Goal: Task Accomplishment & Management: Manage account settings

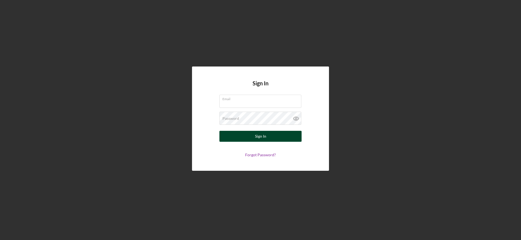
type input "[EMAIL_ADDRESS][DOMAIN_NAME]"
click at [264, 133] on div "Sign In" at bounding box center [260, 136] width 11 height 11
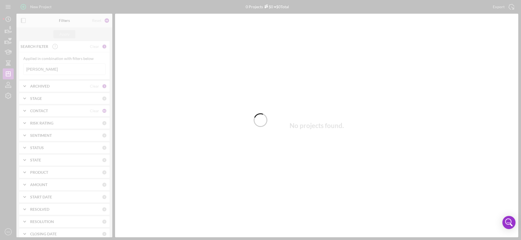
click at [11, 30] on div at bounding box center [260, 120] width 521 height 240
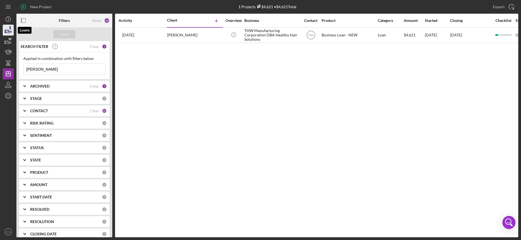
click at [9, 31] on icon "button" at bounding box center [9, 31] width 6 height 3
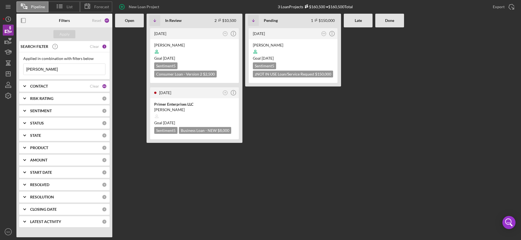
drag, startPoint x: 51, startPoint y: 65, endPoint x: 20, endPoint y: 67, distance: 31.2
click at [20, 67] on div "Applied in combination with filters below [PERSON_NAME] Icon/Menu Close" at bounding box center [64, 65] width 90 height 27
type input "j"
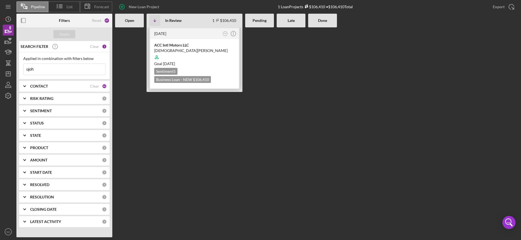
type input "ujoh"
click at [216, 52] on div "[DEMOGRAPHIC_DATA][PERSON_NAME]" at bounding box center [194, 50] width 81 height 5
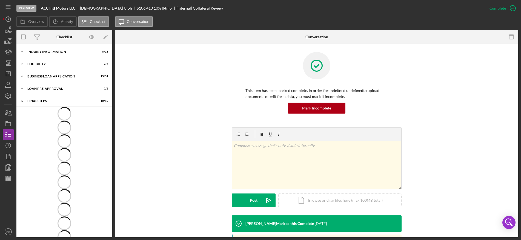
scroll to position [60, 0]
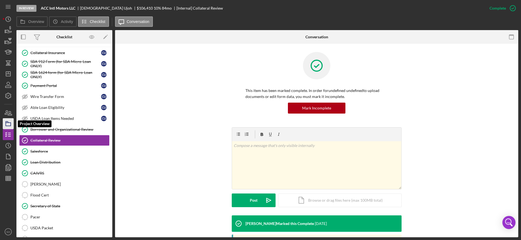
click at [7, 124] on icon "button" at bounding box center [8, 124] width 14 height 14
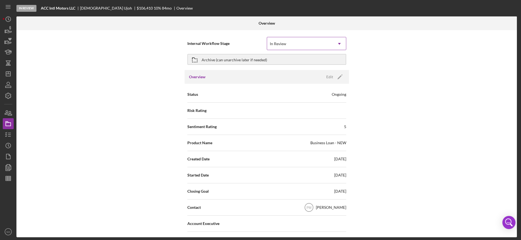
click at [337, 45] on icon "Icon/Dropdown Arrow" at bounding box center [339, 43] width 13 height 13
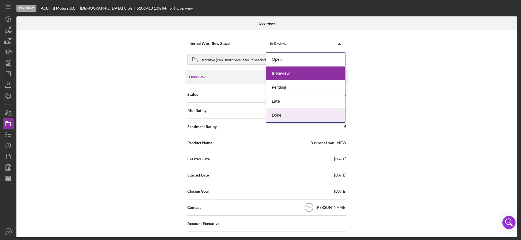
click at [277, 114] on div "Done" at bounding box center [305, 115] width 79 height 14
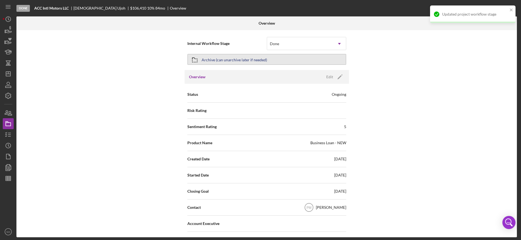
click at [226, 60] on div "Archive (can unarchive later if needed)" at bounding box center [234, 60] width 65 height 10
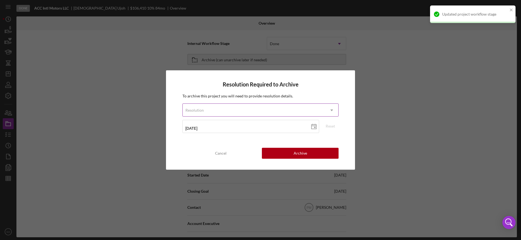
click at [332, 108] on icon "Icon/Dropdown Arrow" at bounding box center [331, 110] width 13 height 13
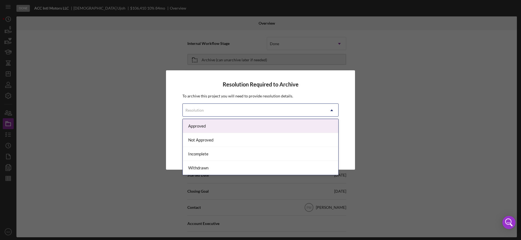
click at [218, 125] on div "Approved" at bounding box center [261, 126] width 156 height 14
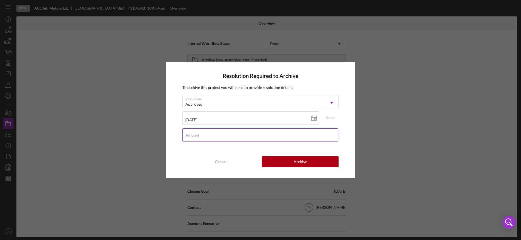
click at [207, 134] on div "Amount" at bounding box center [260, 135] width 156 height 14
type input "$0"
click at [290, 164] on button "Archive" at bounding box center [300, 161] width 77 height 11
